Goal: Task Accomplishment & Management: Use online tool/utility

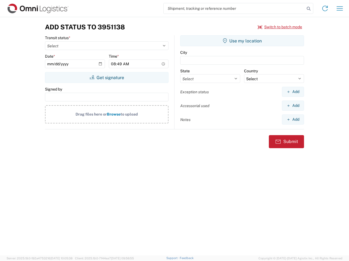
click at [234, 8] on input "search" at bounding box center [233, 8] width 141 height 10
click at [308, 9] on icon at bounding box center [308, 9] width 8 height 8
click at [325, 8] on icon at bounding box center [324, 8] width 9 height 9
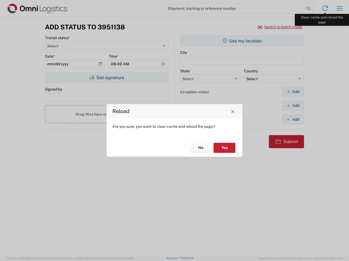
click at [339, 8] on div "Reload Are you sure, you want to clear cache and reload the page? No Yes" at bounding box center [174, 130] width 349 height 261
click at [280, 27] on div "Reload Are you sure, you want to clear cache and reload the page? No Yes" at bounding box center [174, 130] width 349 height 261
click at [106, 78] on div "Reload Are you sure, you want to clear cache and reload the page? No Yes" at bounding box center [174, 130] width 349 height 261
click at [242, 41] on div "Reload Are you sure, you want to clear cache and reload the page? No Yes" at bounding box center [174, 130] width 349 height 261
click at [292, 92] on div "Reload Are you sure, you want to clear cache and reload the page? No Yes" at bounding box center [174, 130] width 349 height 261
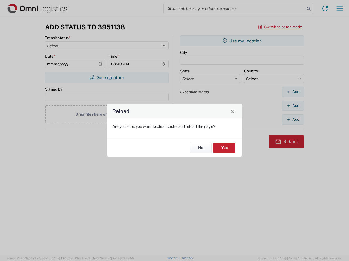
click at [292, 106] on div "Reload Are you sure, you want to clear cache and reload the page? No Yes" at bounding box center [174, 130] width 349 height 261
click at [292, 120] on div "Reload Are you sure, you want to clear cache and reload the page? No Yes" at bounding box center [174, 130] width 349 height 261
